Goal: Use online tool/utility: Utilize a website feature to perform a specific function

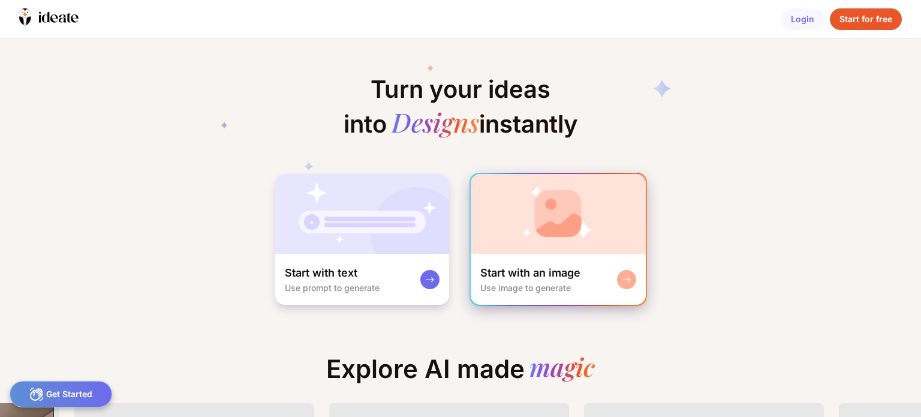
click at [558, 271] on div "Start with an image" at bounding box center [530, 273] width 100 height 14
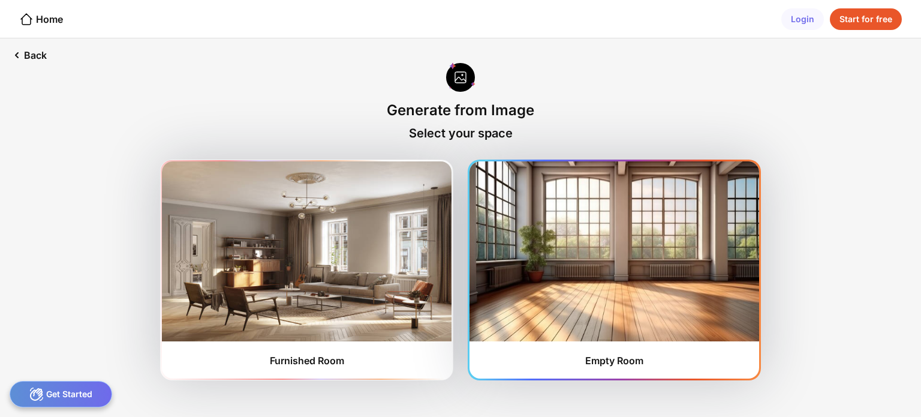
click at [611, 284] on img at bounding box center [615, 251] width 290 height 180
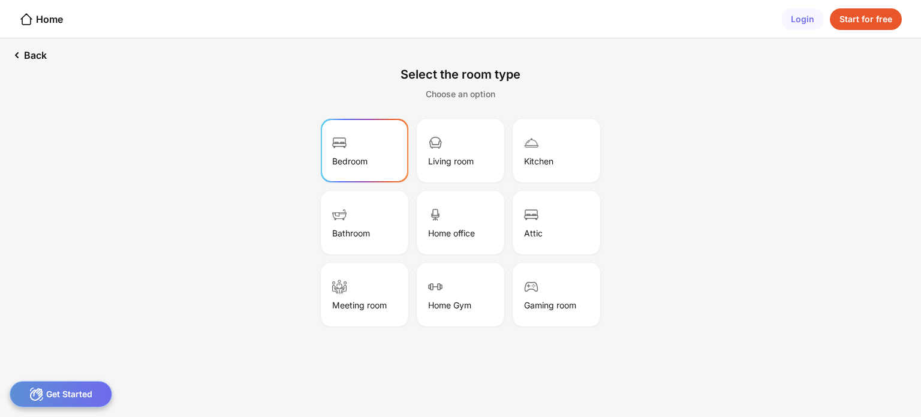
click at [345, 158] on div "Bedroom" at bounding box center [349, 161] width 35 height 10
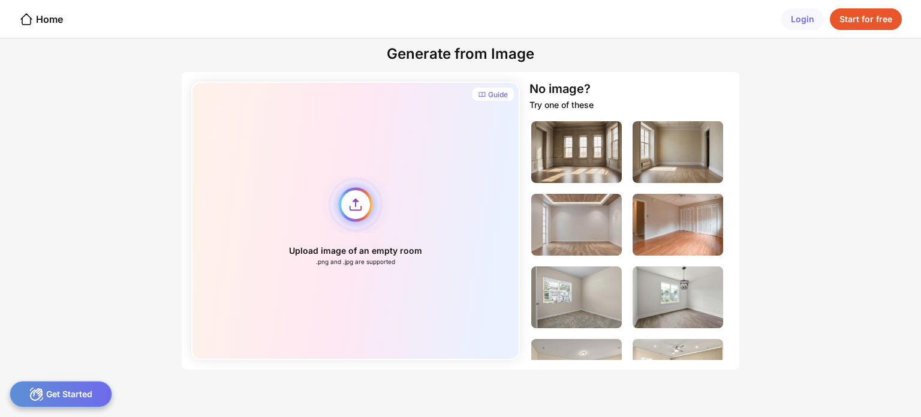
click at [357, 202] on div "Upload image of an empty room .png and .jpg are supported" at bounding box center [355, 221] width 329 height 278
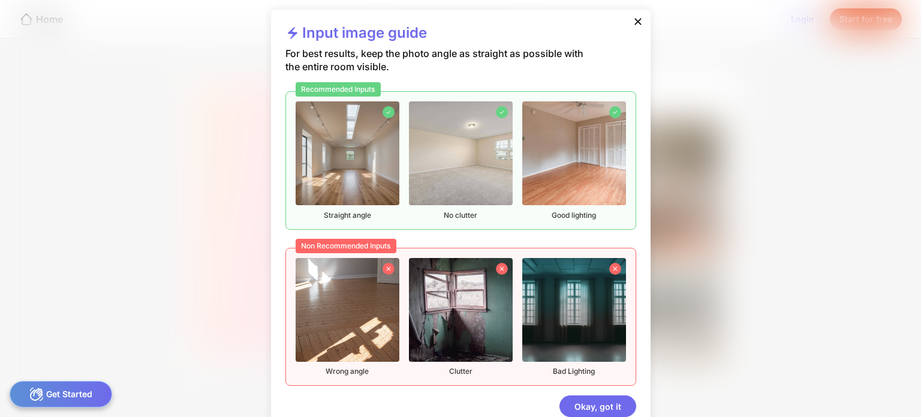
click at [361, 158] on img at bounding box center [348, 153] width 104 height 104
click at [596, 407] on div "Okay, got it" at bounding box center [598, 406] width 77 height 22
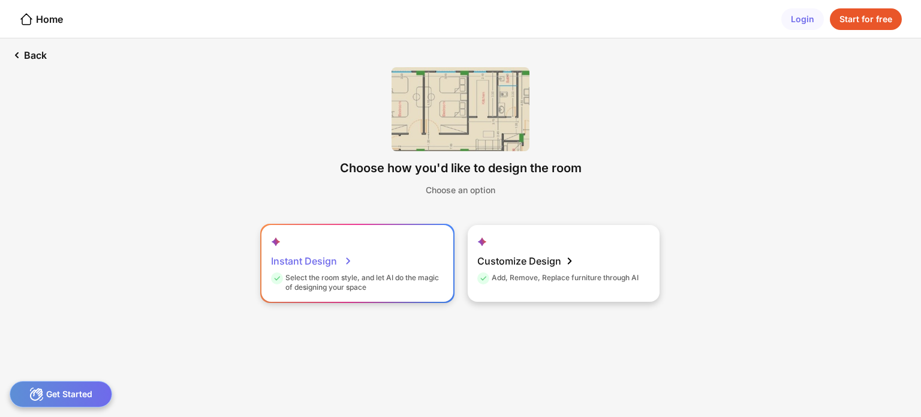
click at [347, 259] on icon at bounding box center [348, 261] width 14 height 14
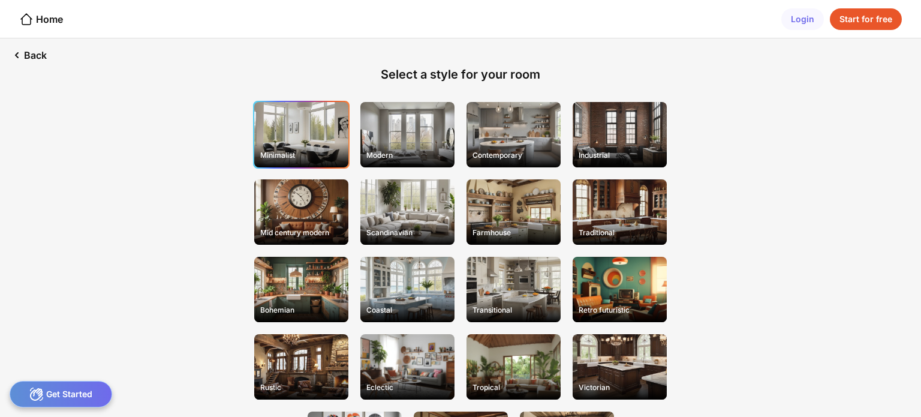
click at [311, 129] on div "Minimalist" at bounding box center [301, 134] width 94 height 65
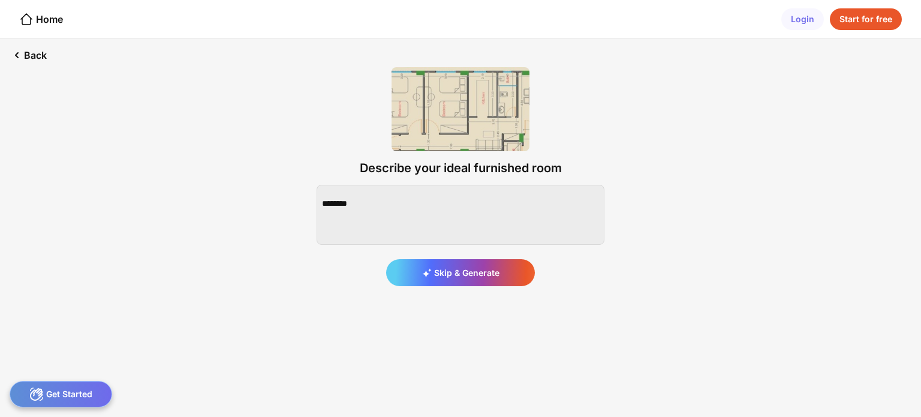
click at [82, 395] on div "Get Started" at bounding box center [61, 394] width 103 height 26
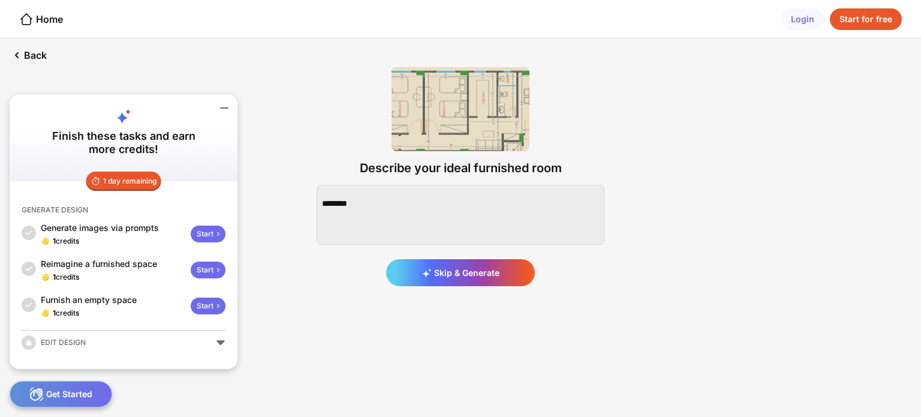
click at [211, 232] on div "Start" at bounding box center [208, 234] width 35 height 17
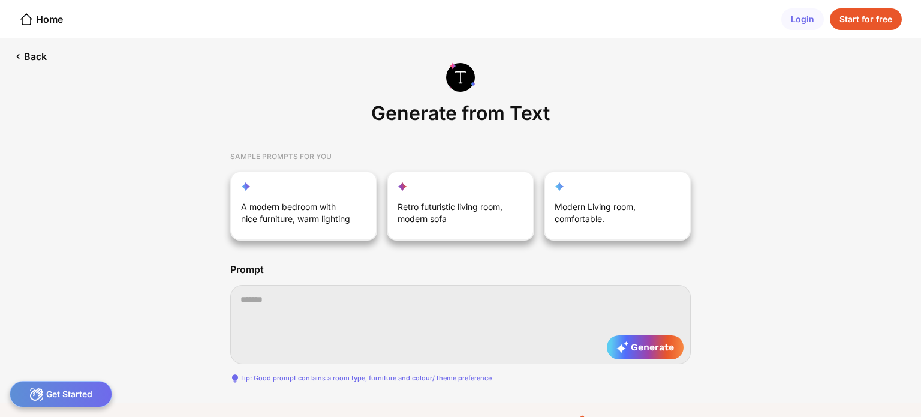
scroll to position [0, 1217]
click at [29, 55] on div "Back" at bounding box center [29, 56] width 59 height 36
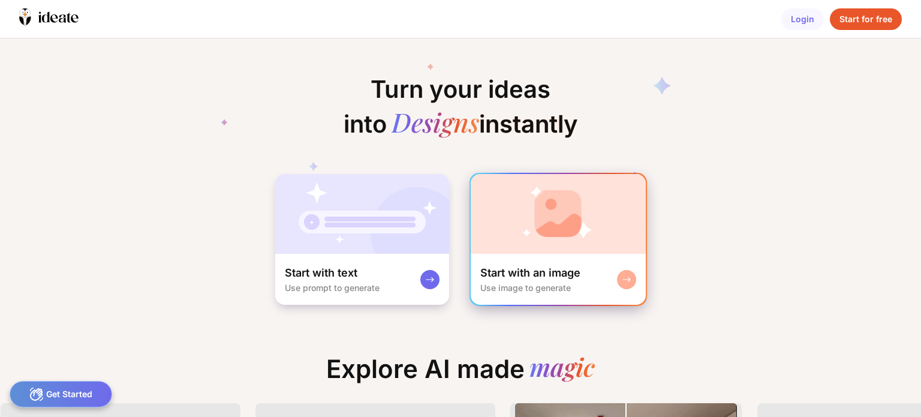
click at [631, 275] on div at bounding box center [626, 279] width 19 height 19
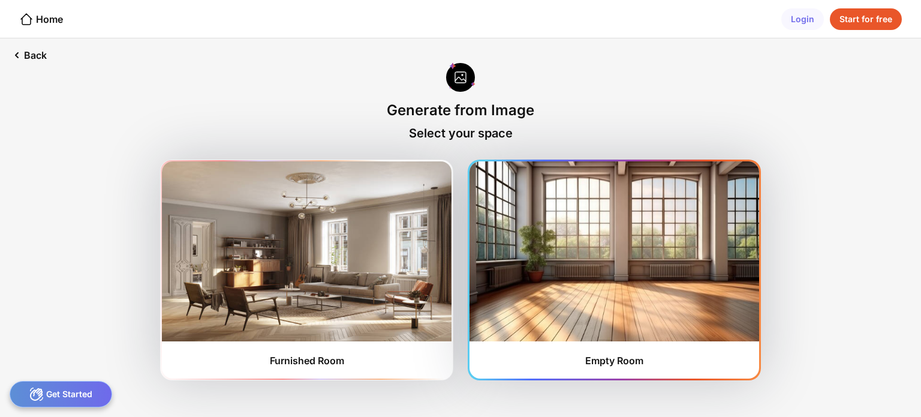
click at [590, 285] on img at bounding box center [615, 251] width 290 height 180
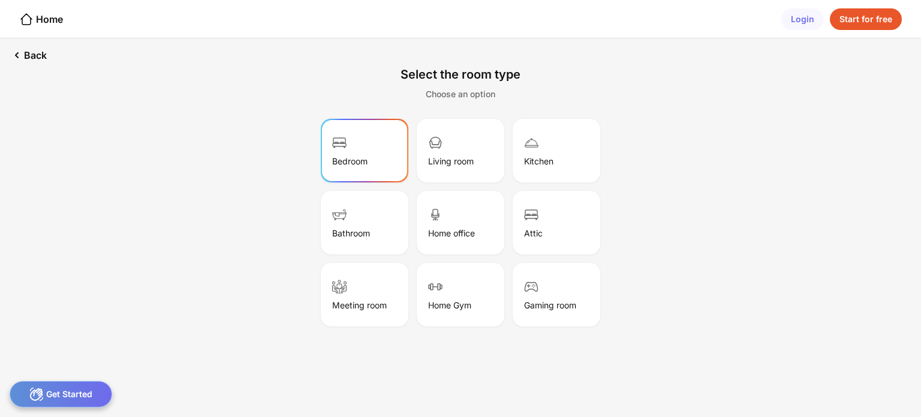
click at [366, 156] on div "Bedroom" at bounding box center [349, 161] width 35 height 10
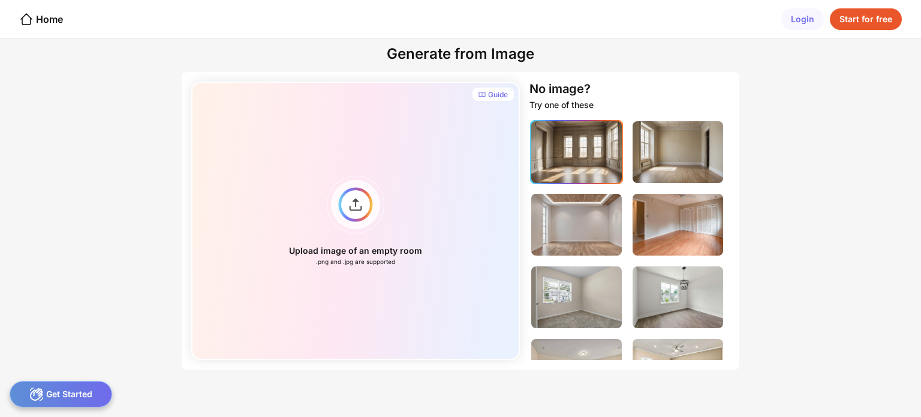
click at [555, 153] on img at bounding box center [576, 152] width 91 height 62
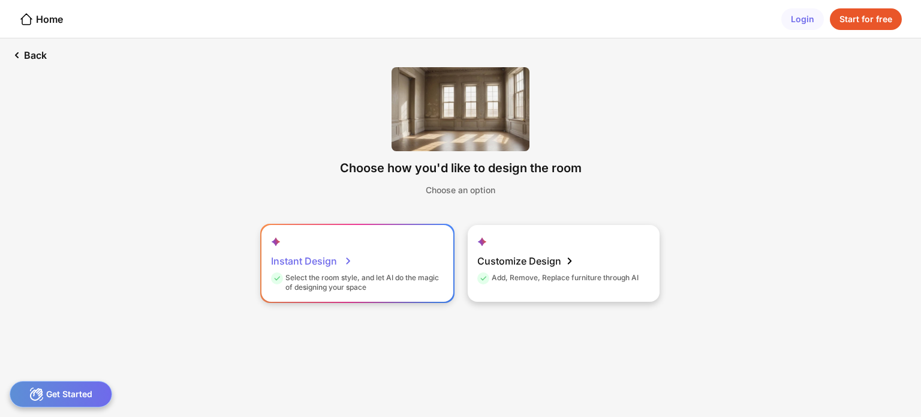
click at [348, 263] on icon at bounding box center [348, 260] width 4 height 7
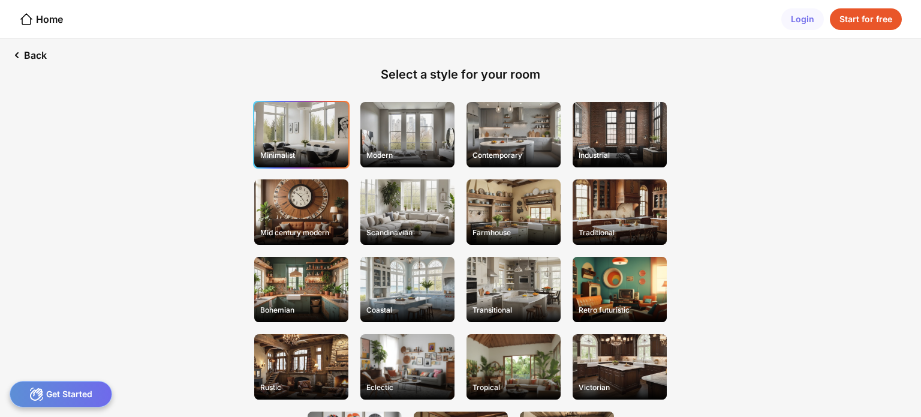
click at [310, 134] on div "Minimalist" at bounding box center [301, 134] width 94 height 65
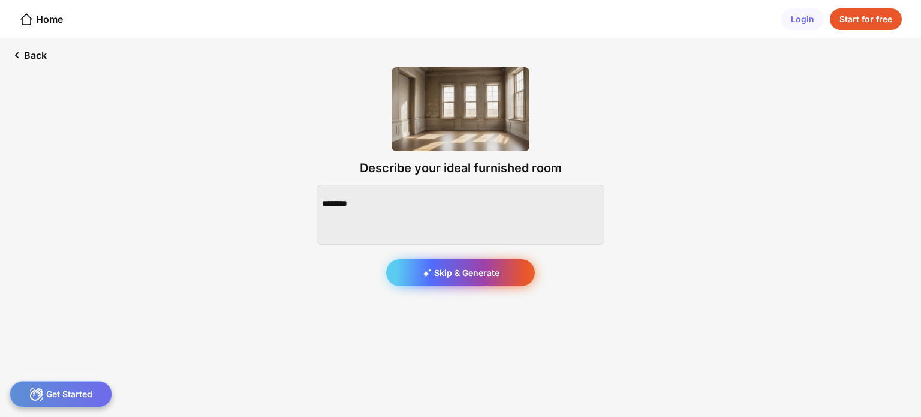
click at [467, 276] on div "Skip & Generate" at bounding box center [460, 272] width 149 height 27
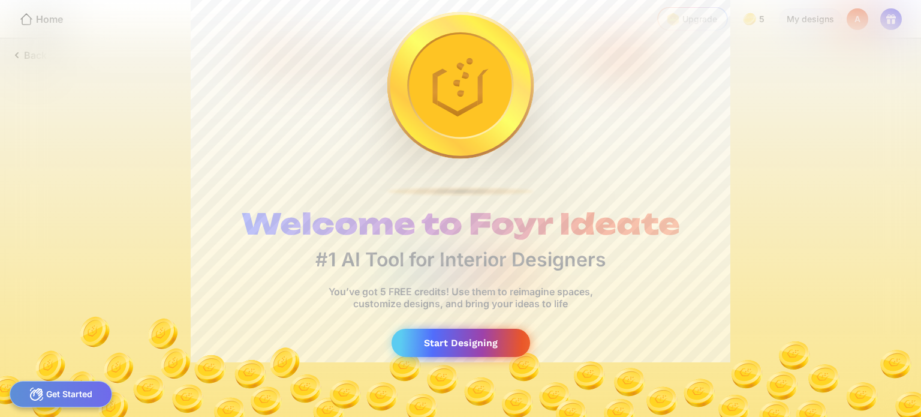
click at [474, 339] on div "Start Designing" at bounding box center [461, 343] width 139 height 28
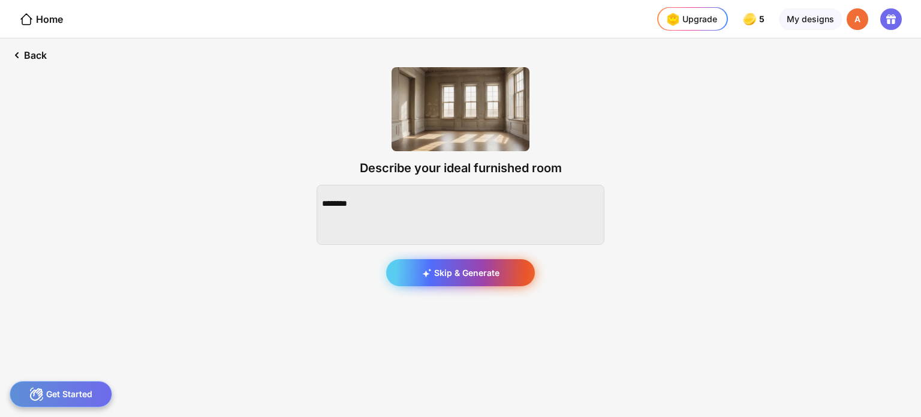
click at [462, 273] on div "Skip & Generate" at bounding box center [460, 272] width 149 height 27
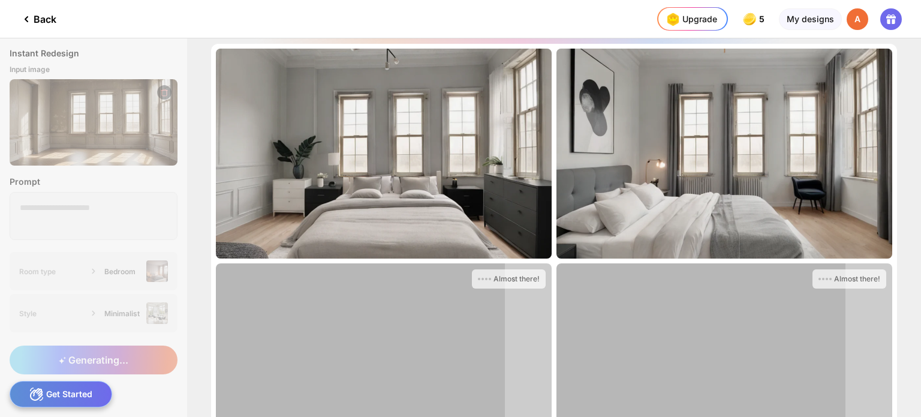
scroll to position [64, 0]
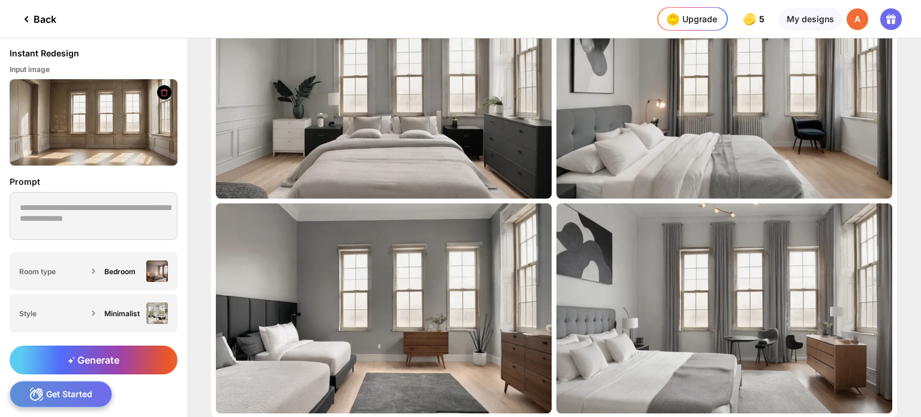
click at [911, 380] on div "Almost there... Edit Design Almost there... Edit Design Almost there... Edit De…" at bounding box center [554, 227] width 734 height 378
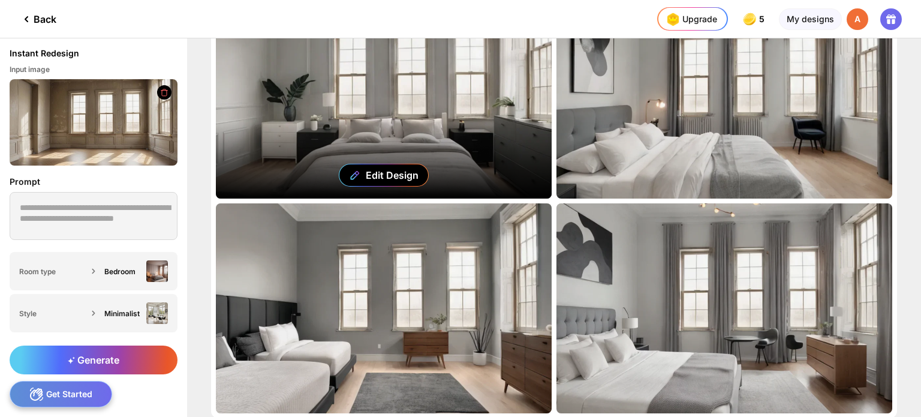
click at [447, 112] on div "Edit Design" at bounding box center [384, 94] width 336 height 210
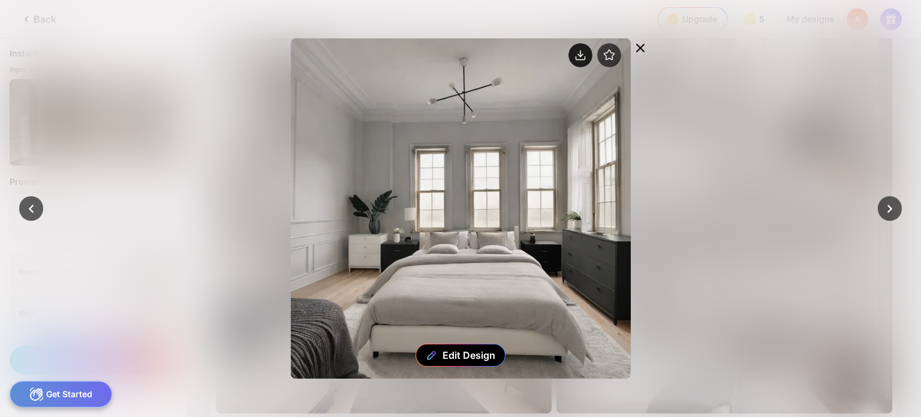
click at [582, 53] on circle at bounding box center [581, 55] width 24 height 24
click at [31, 208] on icon at bounding box center [26, 208] width 17 height 17
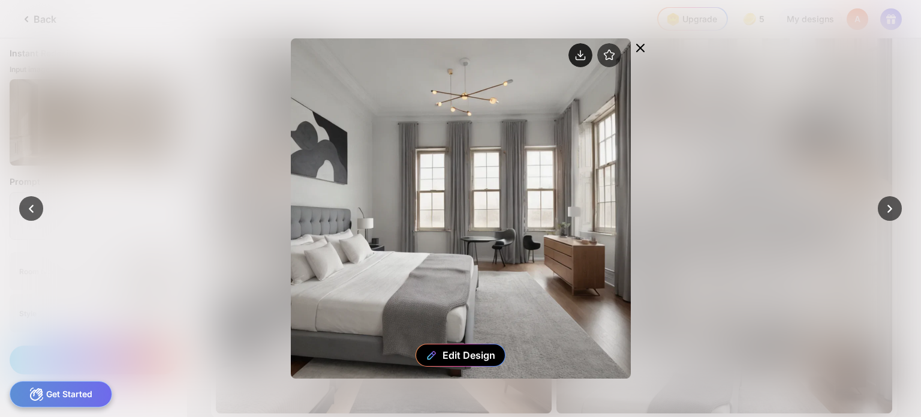
drag, startPoint x: 492, startPoint y: 247, endPoint x: 581, endPoint y: 56, distance: 210.4
click at [581, 56] on icon at bounding box center [581, 55] width 24 height 24
click at [581, 56] on icon at bounding box center [580, 55] width 5 height 2
click at [888, 209] on icon at bounding box center [895, 208] width 17 height 17
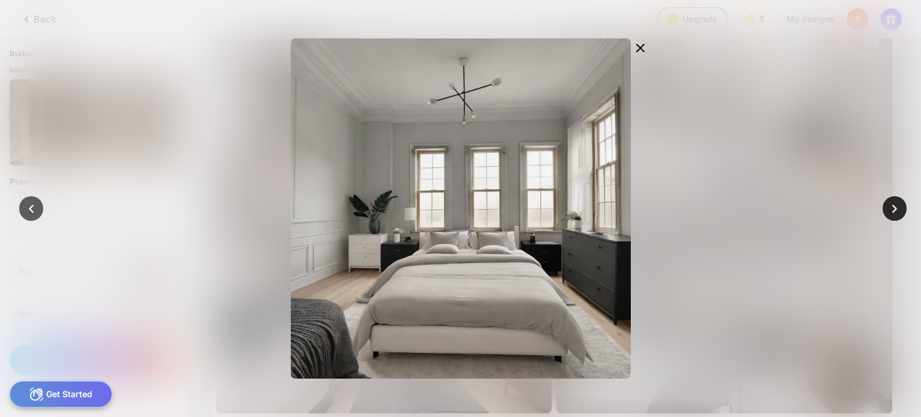
click at [890, 209] on icon at bounding box center [895, 208] width 17 height 17
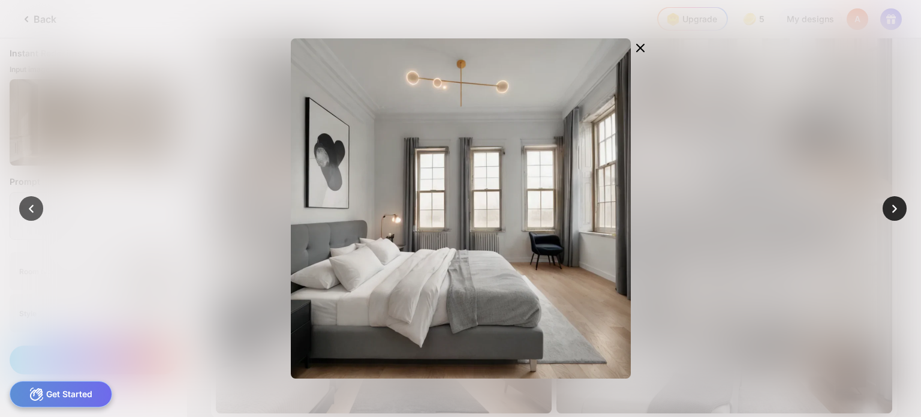
click at [890, 209] on icon at bounding box center [895, 208] width 17 height 17
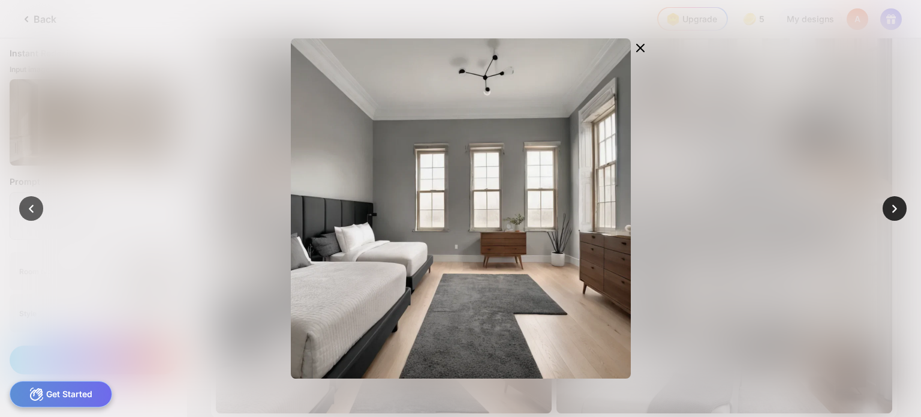
click at [890, 209] on icon at bounding box center [895, 208] width 17 height 17
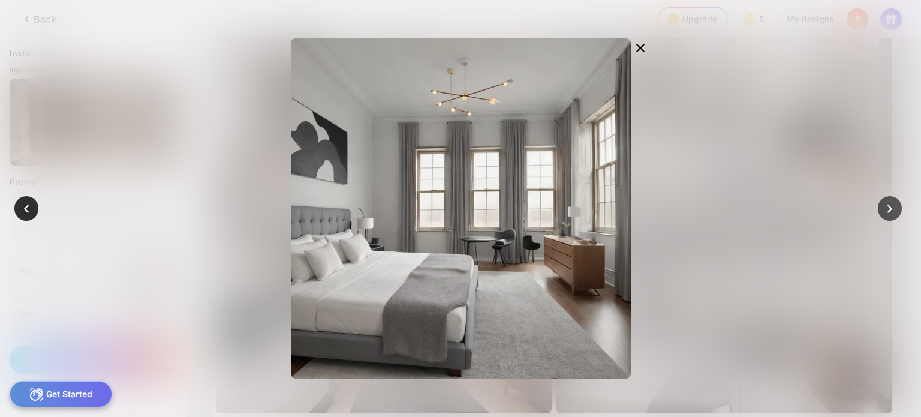
click at [34, 209] on icon at bounding box center [26, 208] width 17 height 17
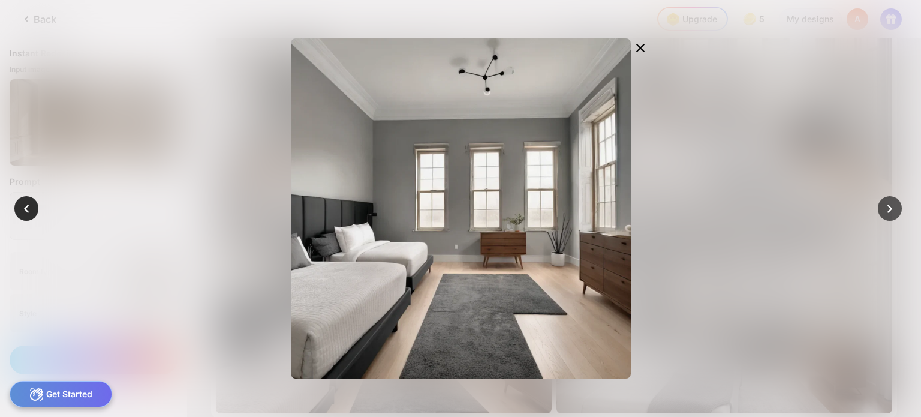
click at [29, 211] on icon at bounding box center [26, 208] width 17 height 17
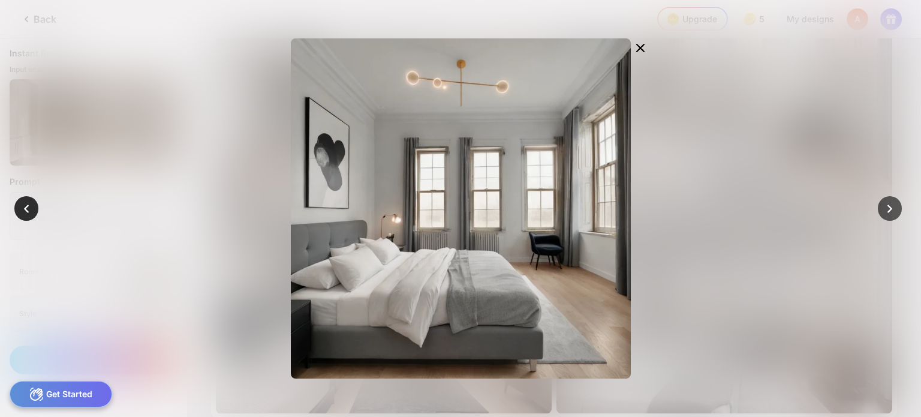
click at [29, 211] on icon at bounding box center [26, 208] width 17 height 17
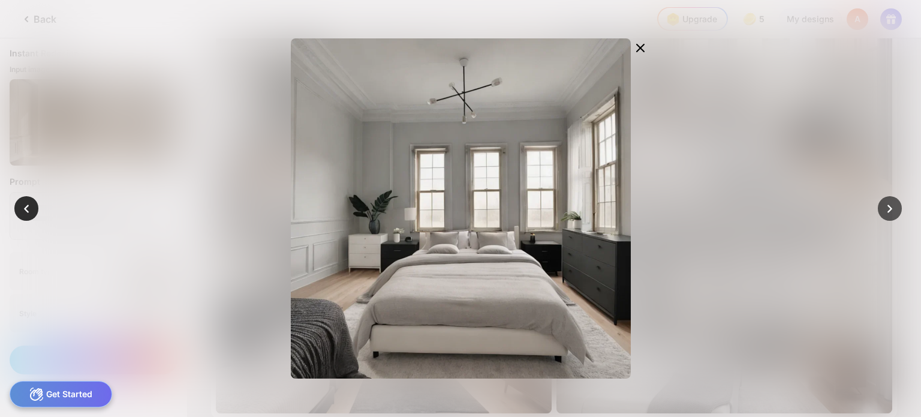
click at [29, 211] on icon at bounding box center [26, 208] width 17 height 17
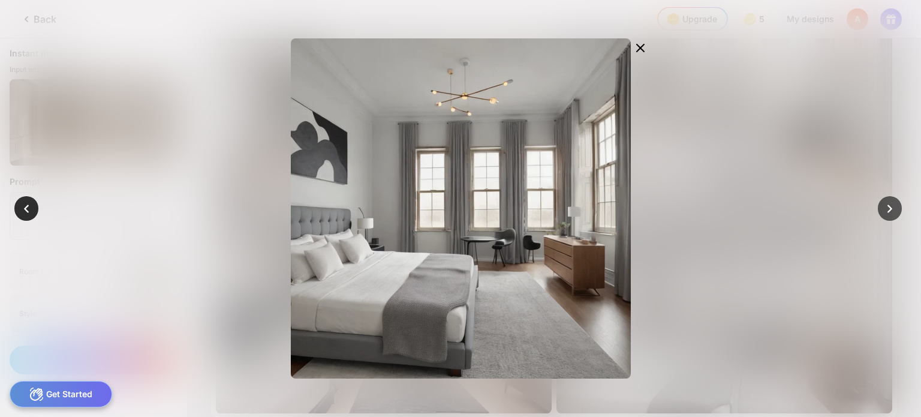
click at [29, 211] on icon at bounding box center [26, 208] width 17 height 17
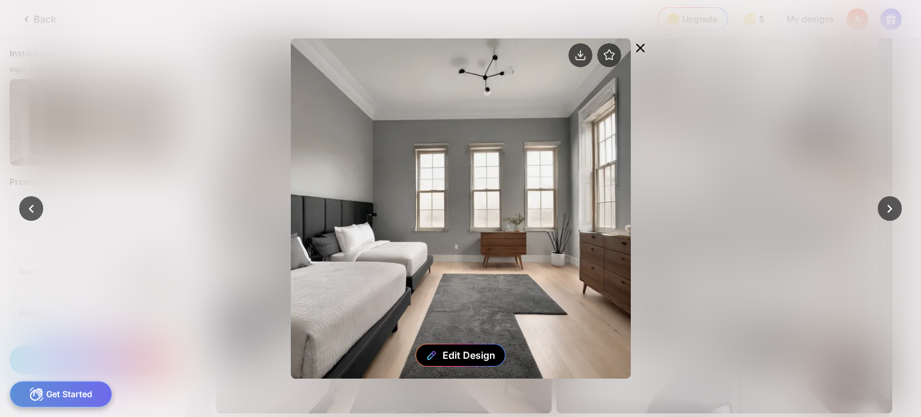
click at [641, 48] on icon at bounding box center [640, 47] width 7 height 7
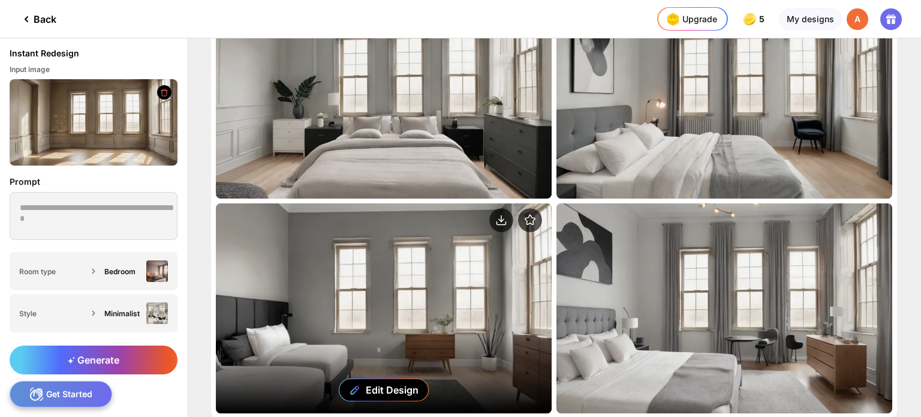
click at [463, 306] on div "Edit Design" at bounding box center [384, 308] width 336 height 210
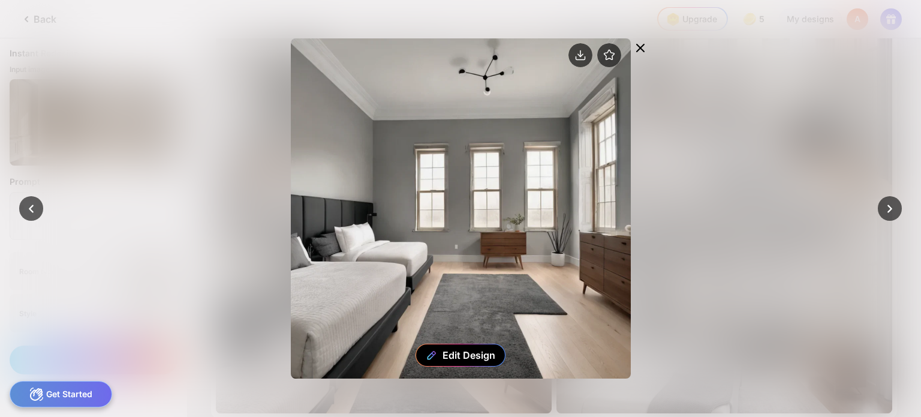
click at [638, 47] on icon at bounding box center [640, 48] width 14 height 14
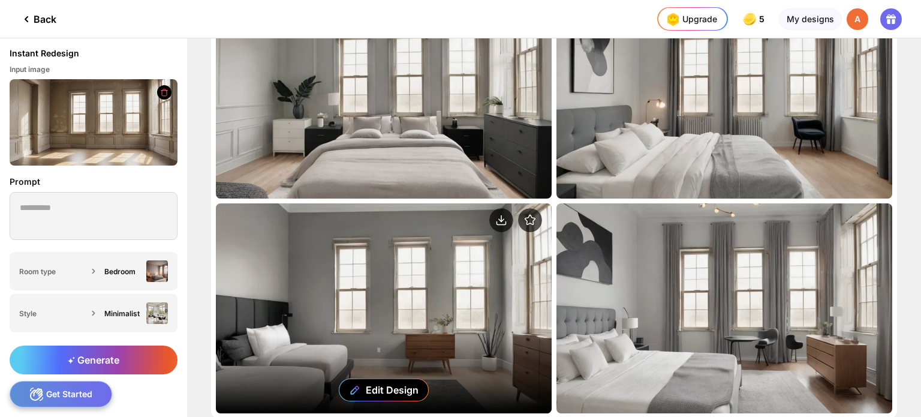
scroll to position [155, 0]
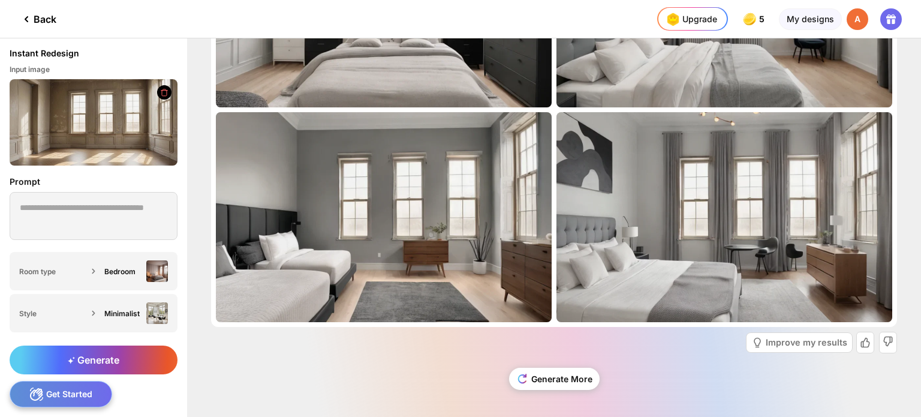
click at [51, 13] on div "Back" at bounding box center [37, 19] width 37 height 14
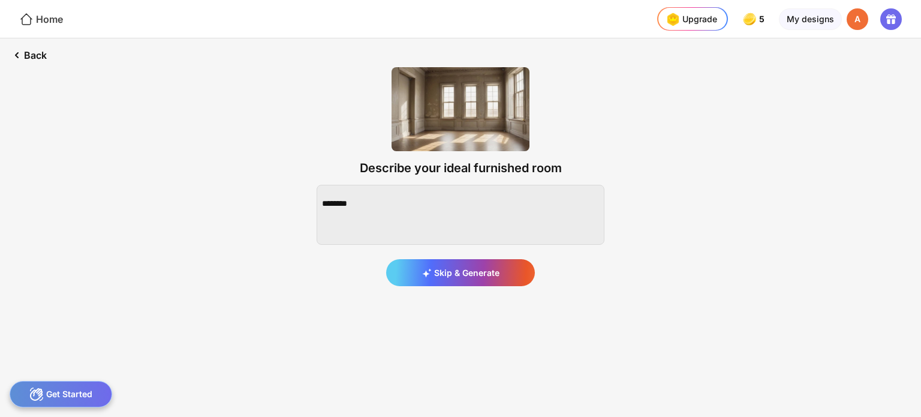
click at [48, 13] on div "Home" at bounding box center [41, 19] width 44 height 14
